Goal: Book appointment/travel/reservation

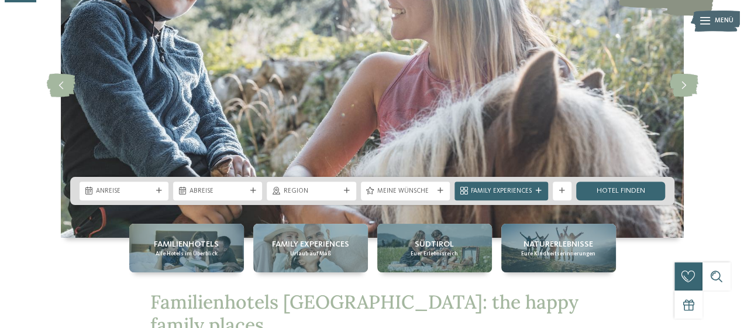
scroll to position [191, 0]
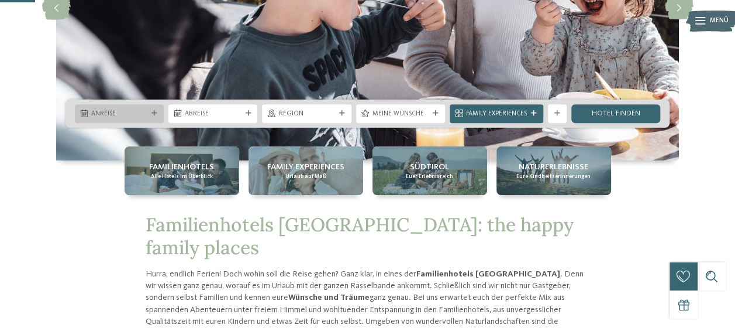
click at [132, 112] on span "Anreise" at bounding box center [119, 113] width 56 height 9
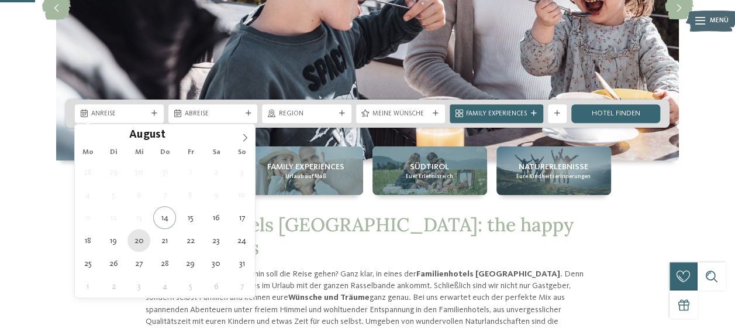
type div "20.08.2025"
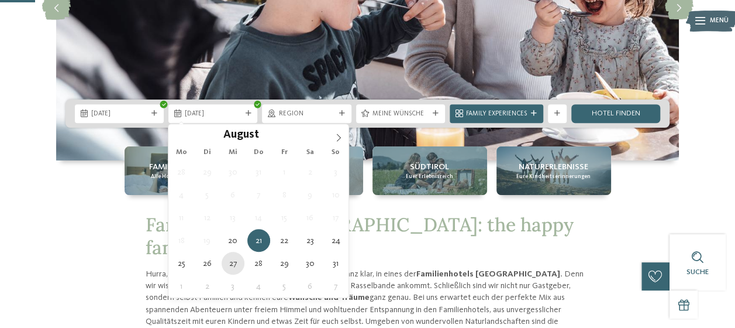
type div "27.08.2025"
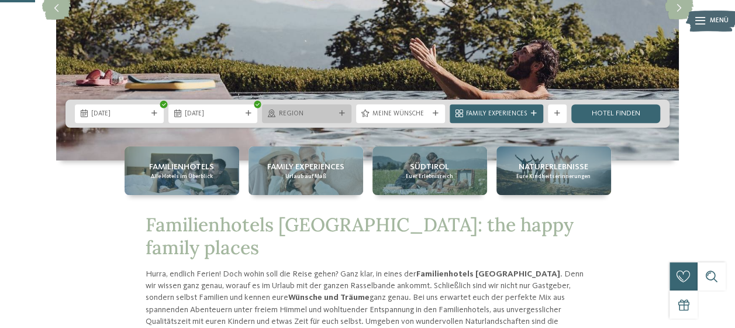
click at [319, 108] on div "Region" at bounding box center [306, 113] width 61 height 10
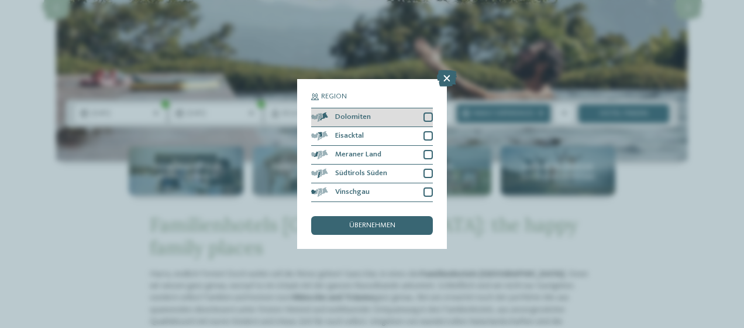
click at [428, 111] on div "Dolomiten" at bounding box center [372, 117] width 122 height 19
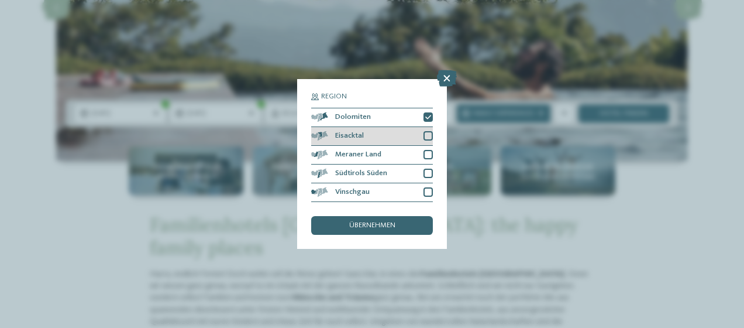
click at [429, 139] on div at bounding box center [427, 135] width 9 height 9
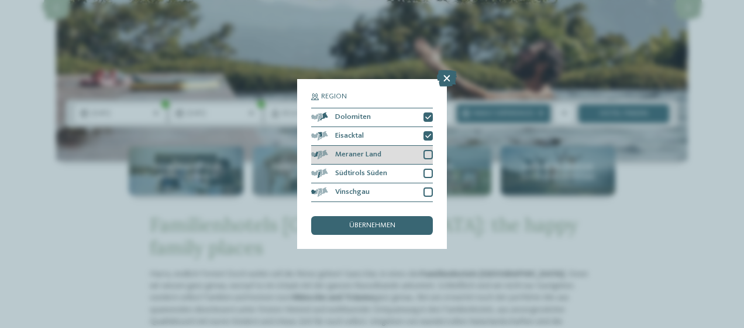
click at [429, 151] on div at bounding box center [427, 154] width 9 height 9
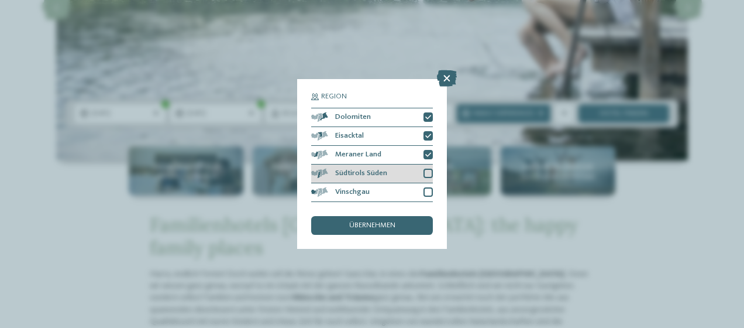
click at [428, 173] on div at bounding box center [427, 172] width 9 height 9
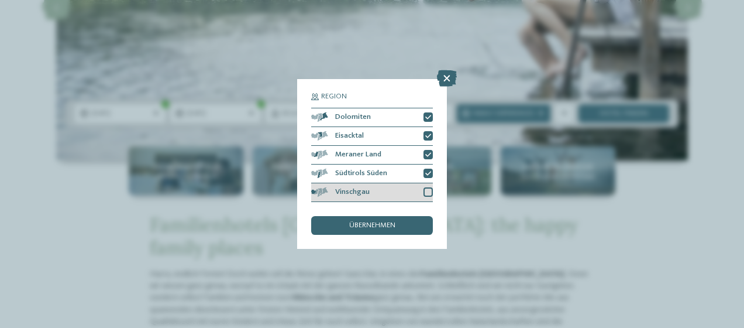
click at [428, 188] on div at bounding box center [427, 191] width 9 height 9
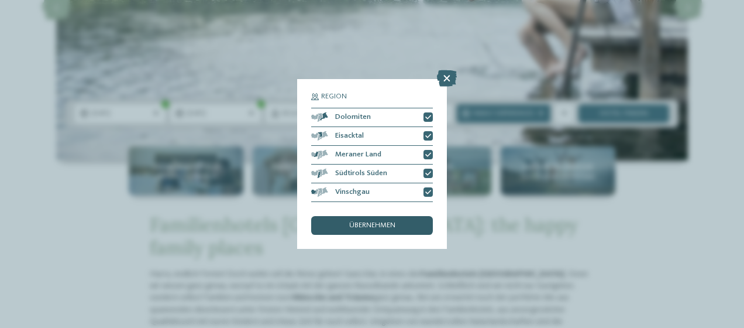
click at [399, 222] on div "übernehmen" at bounding box center [372, 225] width 122 height 19
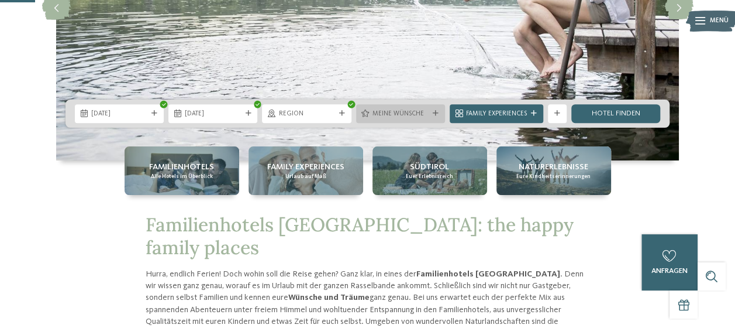
click at [413, 108] on div "Meine Wünsche" at bounding box center [400, 113] width 89 height 19
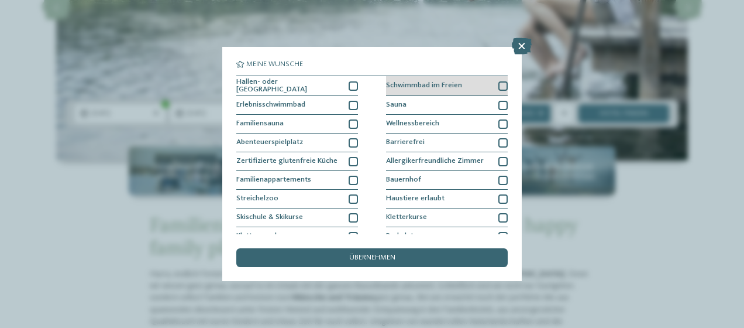
click at [409, 82] on span "Schwimmbad im Freien" at bounding box center [424, 86] width 76 height 8
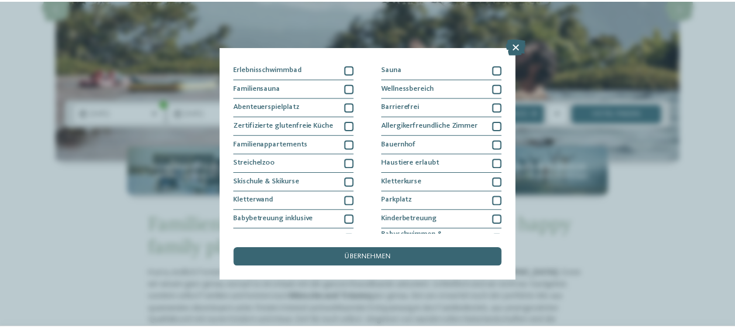
scroll to position [0, 0]
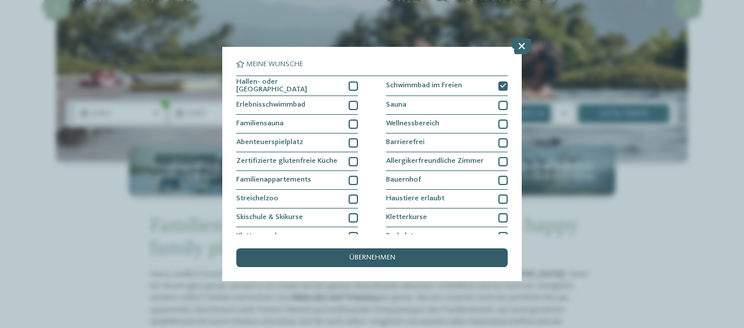
click at [360, 255] on span "übernehmen" at bounding box center [372, 258] width 46 height 8
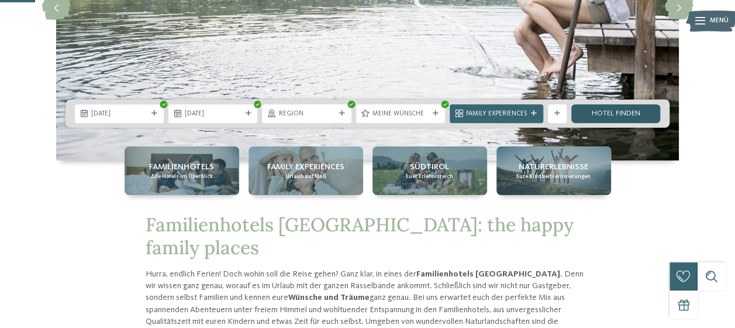
click at [632, 113] on link "Hotel finden" at bounding box center [615, 113] width 89 height 19
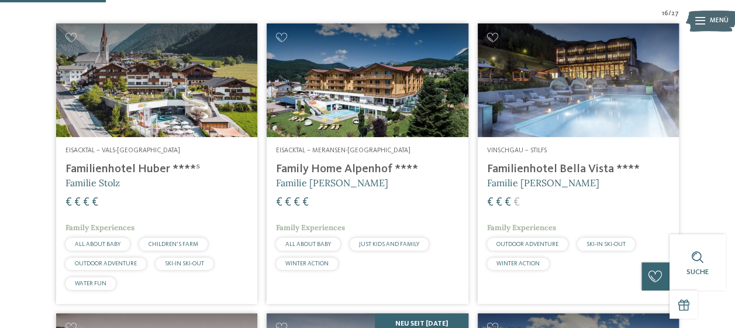
scroll to position [312, 0]
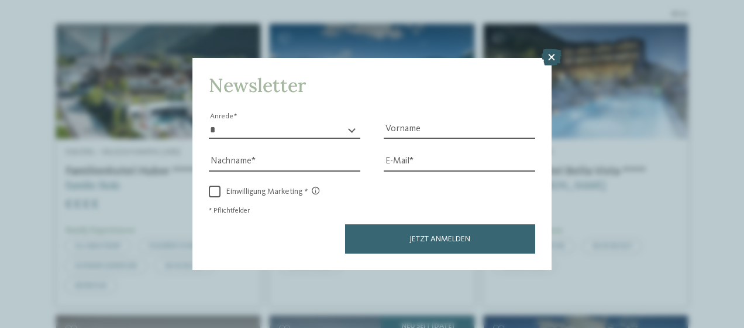
click at [551, 60] on icon at bounding box center [552, 57] width 20 height 16
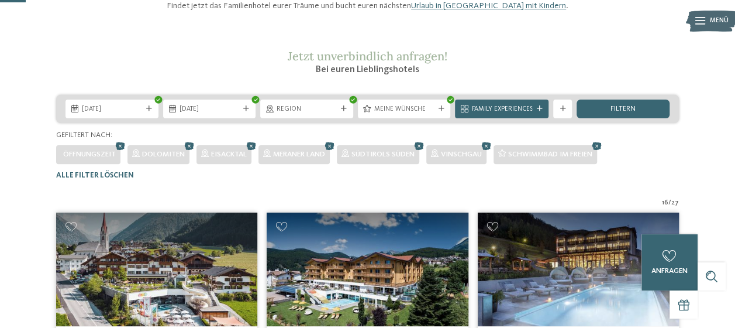
scroll to position [81, 0]
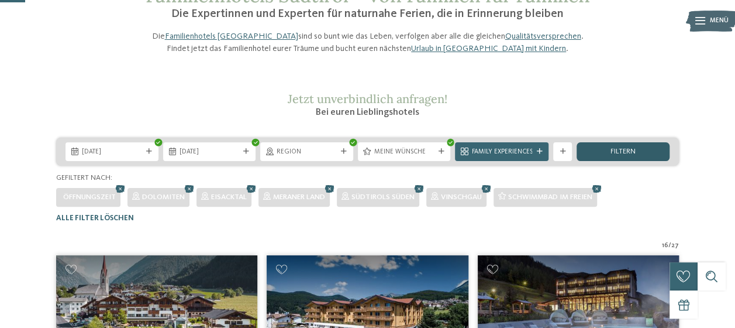
click at [602, 161] on div "filtern" at bounding box center [623, 151] width 93 height 19
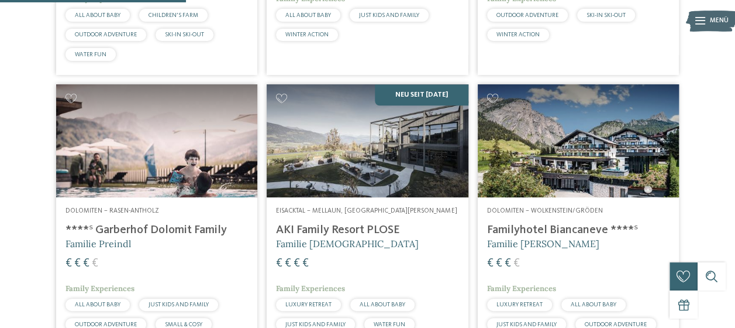
scroll to position [595, 0]
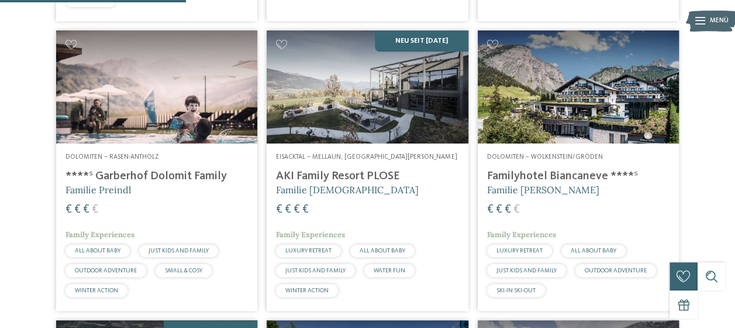
drag, startPoint x: 162, startPoint y: 130, endPoint x: 4, endPoint y: 133, distance: 158.5
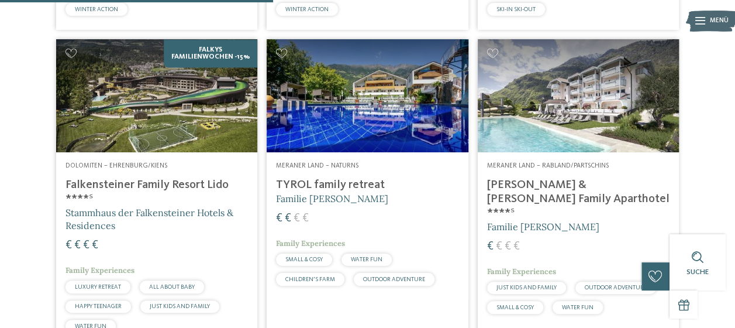
scroll to position [891, 0]
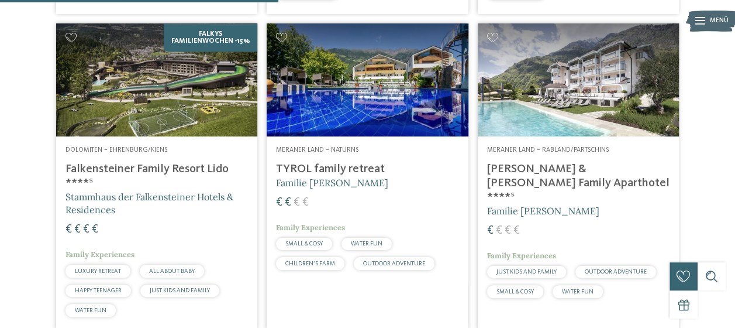
click at [284, 176] on h4 "TYROL family retreat" at bounding box center [367, 169] width 182 height 14
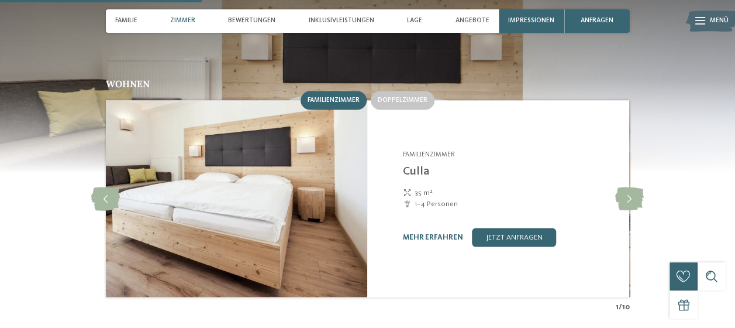
scroll to position [901, 0]
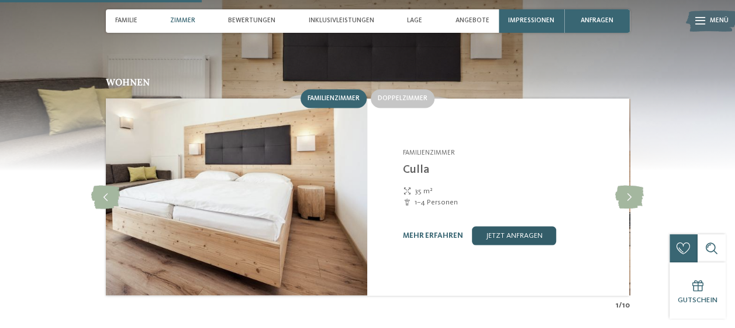
click at [507, 226] on link "jetzt anfragen" at bounding box center [514, 235] width 84 height 19
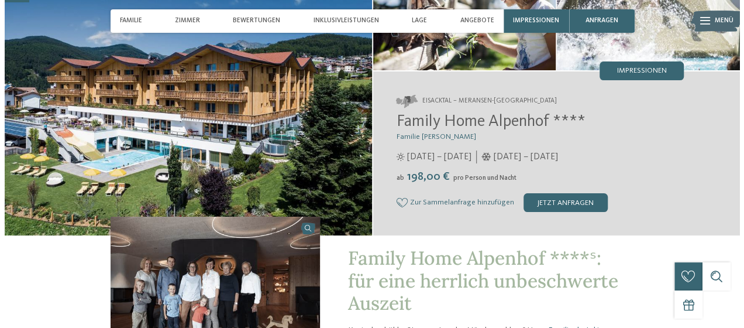
scroll to position [115, 0]
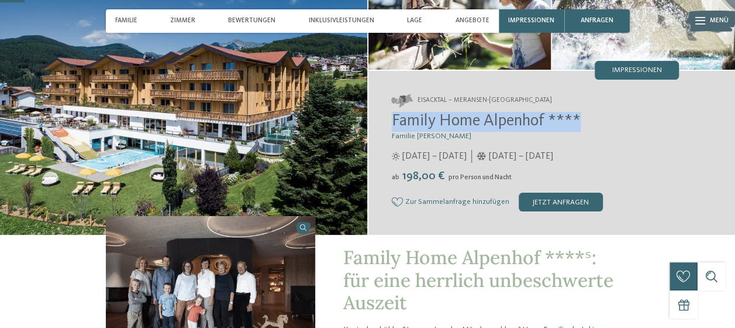
drag, startPoint x: 577, startPoint y: 116, endPoint x: 387, endPoint y: 119, distance: 189.5
click at [387, 119] on div "Eisacktal – Meransen-Mühlbach Family Home Alpenhof **** Familie Pabst 29.05. – …" at bounding box center [551, 153] width 367 height 164
copy span "Family Home Alpenhof ****"
